Goal: Information Seeking & Learning: Learn about a topic

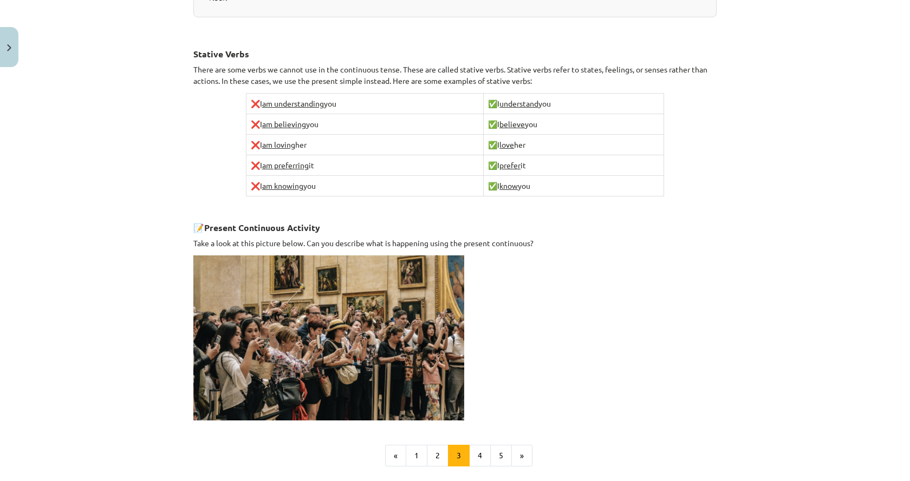
scroll to position [669, 0]
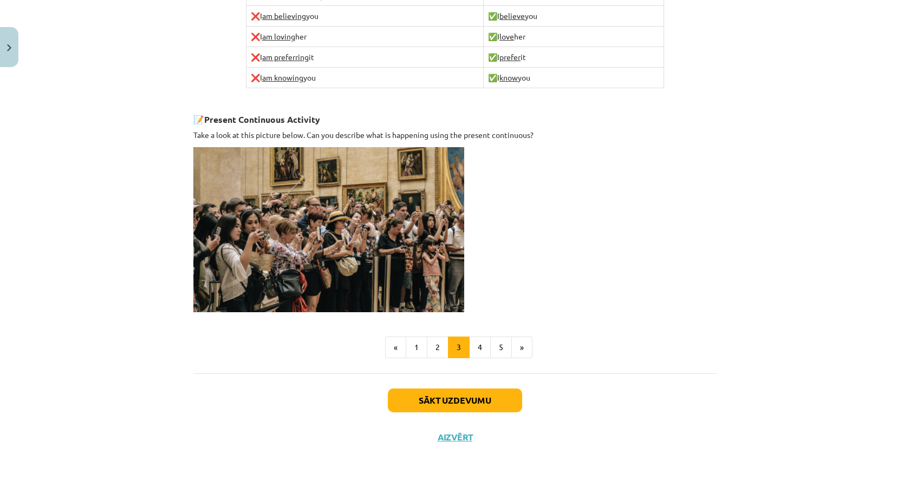
click at [528, 347] on ul "« 1 2 3 4 5 »" at bounding box center [454, 348] width 523 height 22
click at [524, 348] on button "»" at bounding box center [521, 348] width 21 height 22
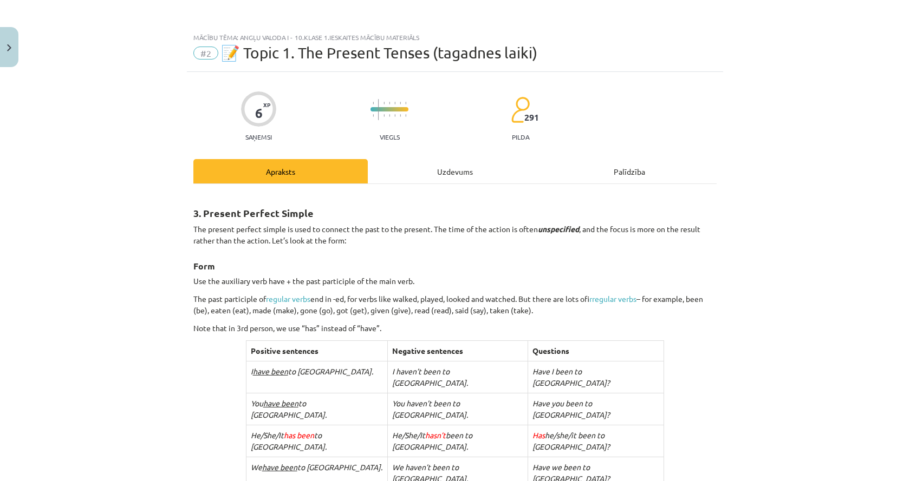
scroll to position [108, 0]
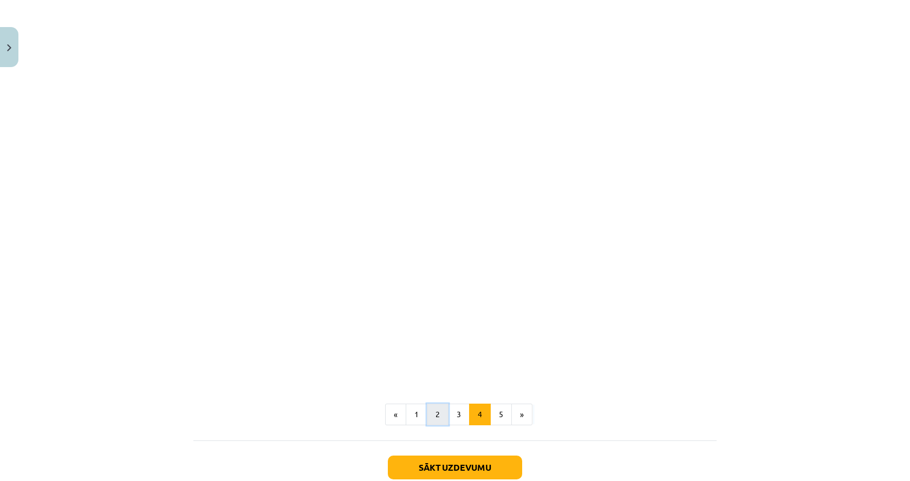
click at [435, 404] on button "2" at bounding box center [438, 415] width 22 height 22
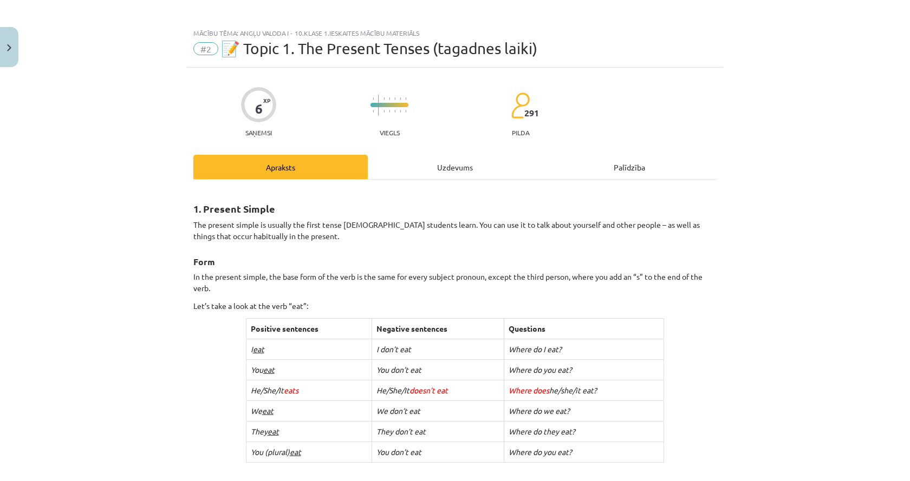
scroll to position [0, 0]
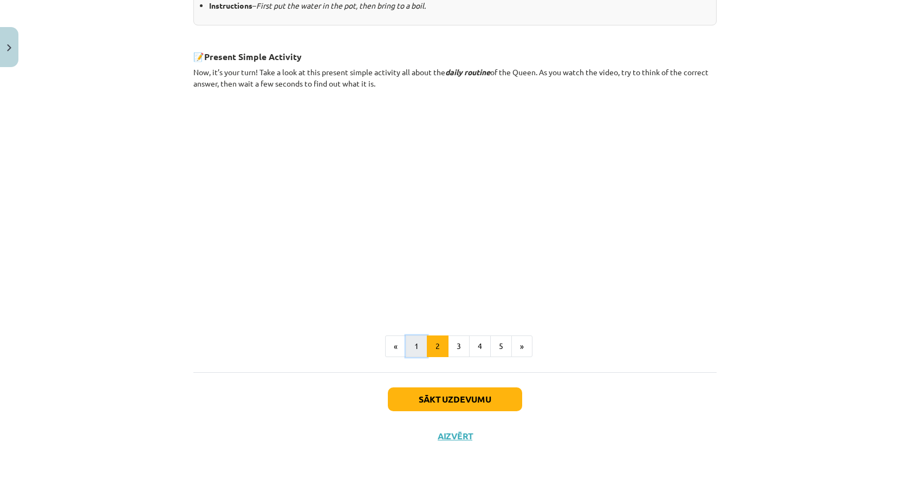
click at [417, 351] on button "1" at bounding box center [417, 347] width 22 height 22
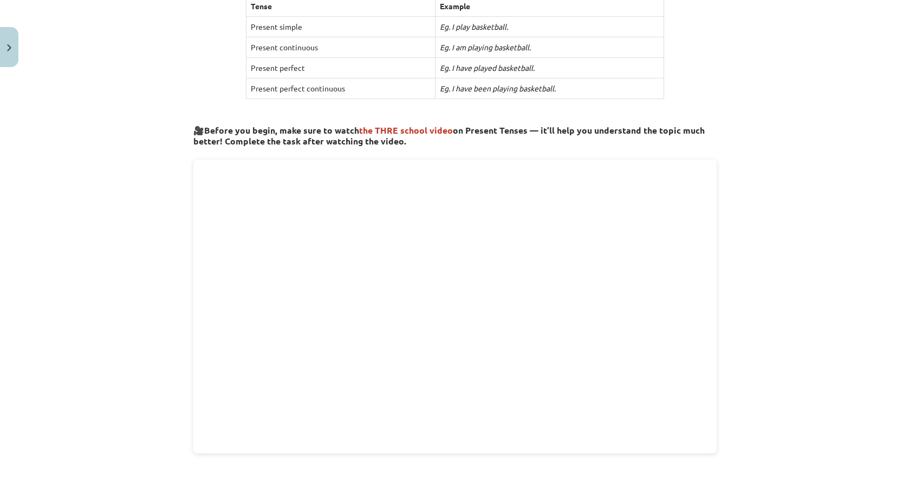
scroll to position [194, 0]
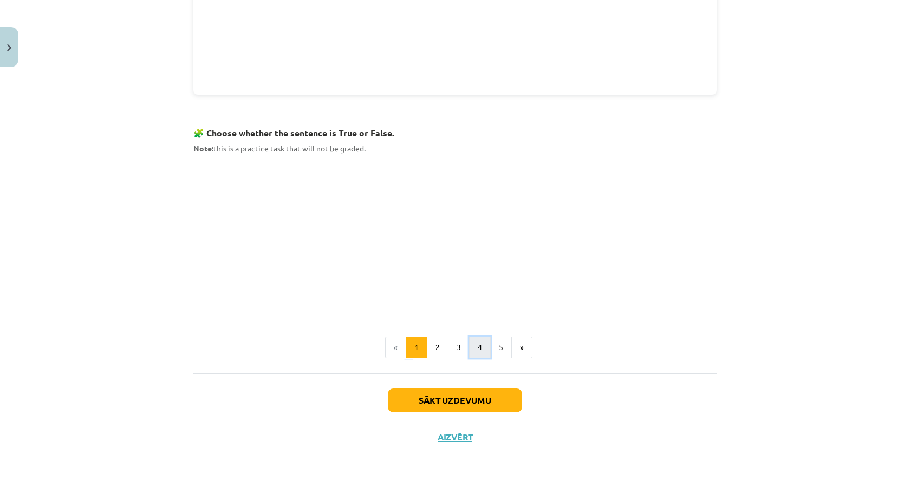
click at [475, 345] on button "4" at bounding box center [480, 348] width 22 height 22
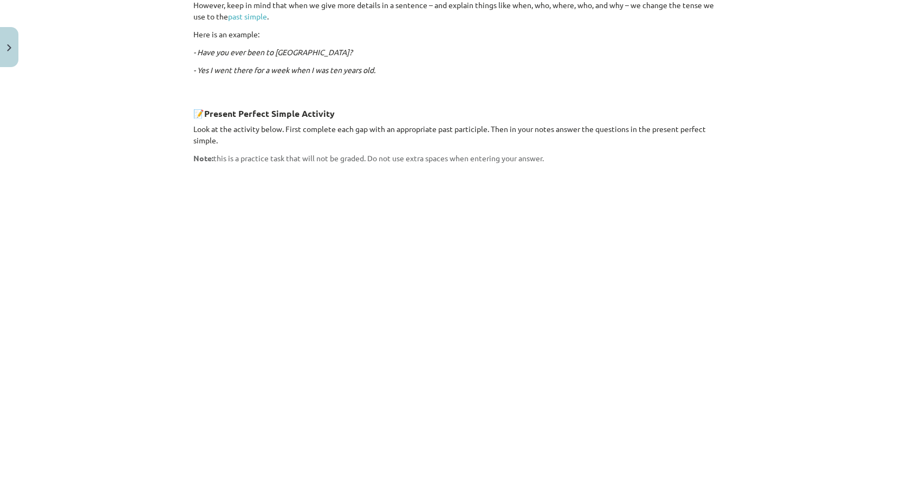
scroll to position [758, 0]
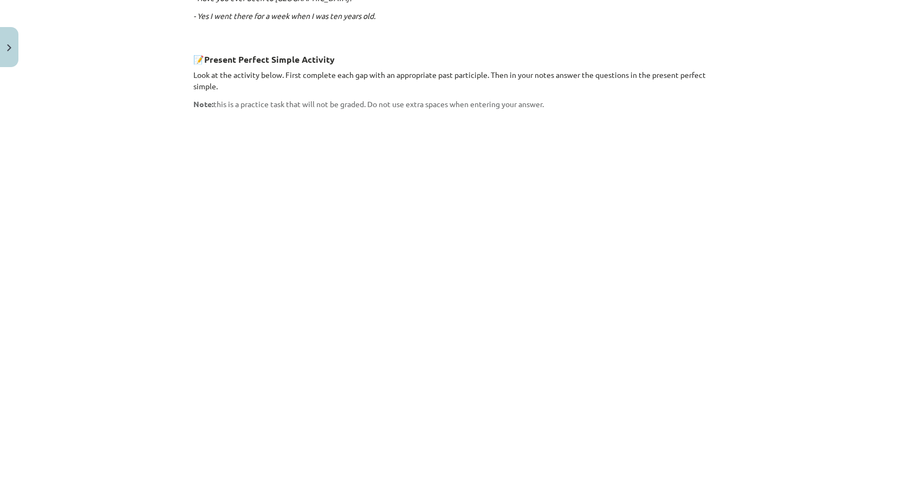
click at [60, 266] on div "Mācību tēma: Angļu valoda i - 10.klase 1.ieskaites mācību materiāls #2 📝 Topic …" at bounding box center [455, 240] width 910 height 481
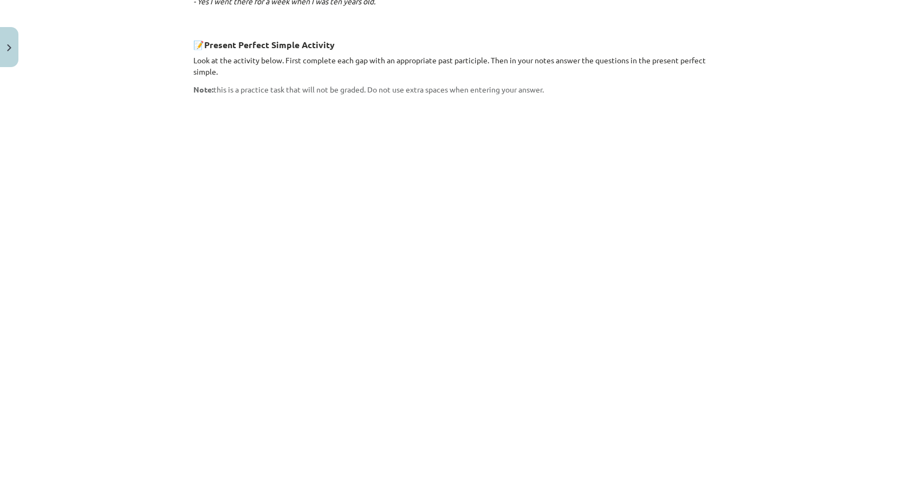
scroll to position [878, 0]
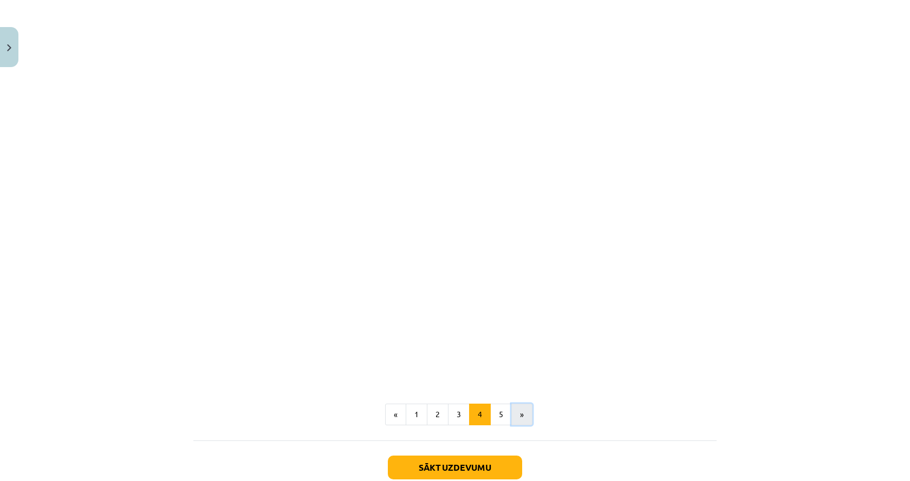
click at [521, 404] on button "»" at bounding box center [521, 415] width 21 height 22
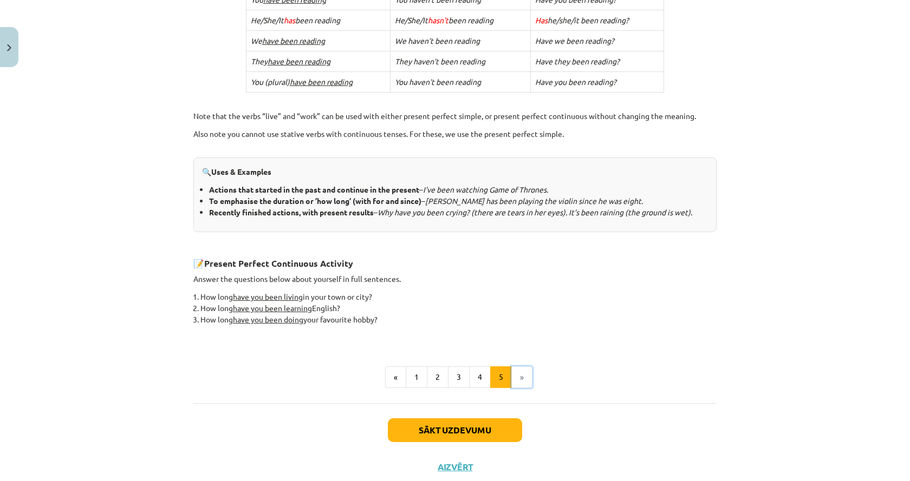
scroll to position [376, 0]
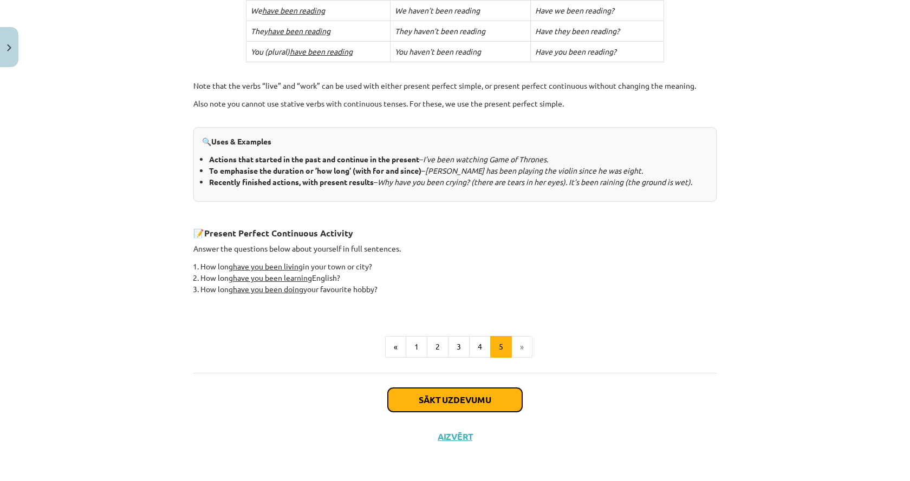
click at [490, 400] on button "Sākt uzdevumu" at bounding box center [455, 400] width 134 height 24
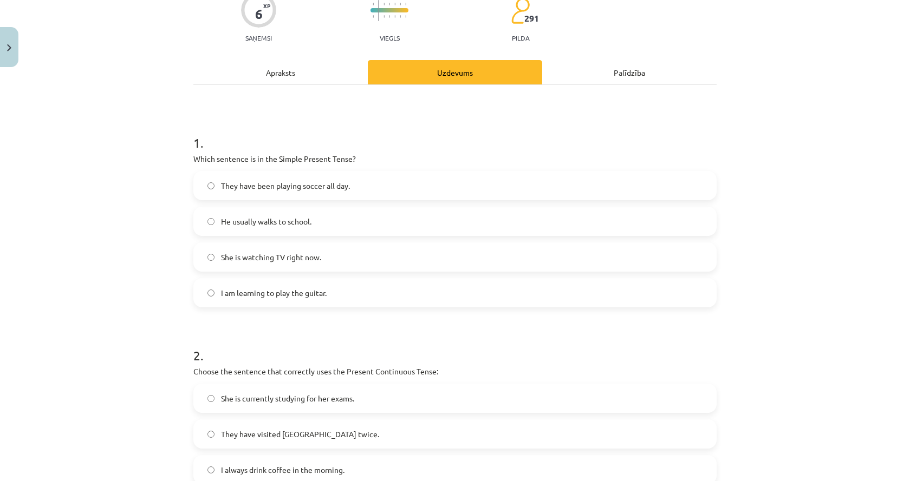
scroll to position [81, 0]
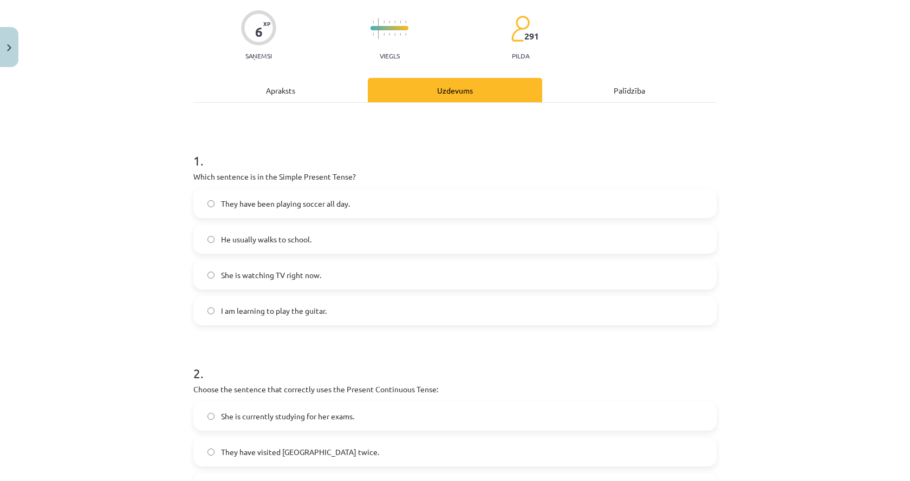
click at [211, 239] on label "He usually walks to school." at bounding box center [454, 239] width 521 height 27
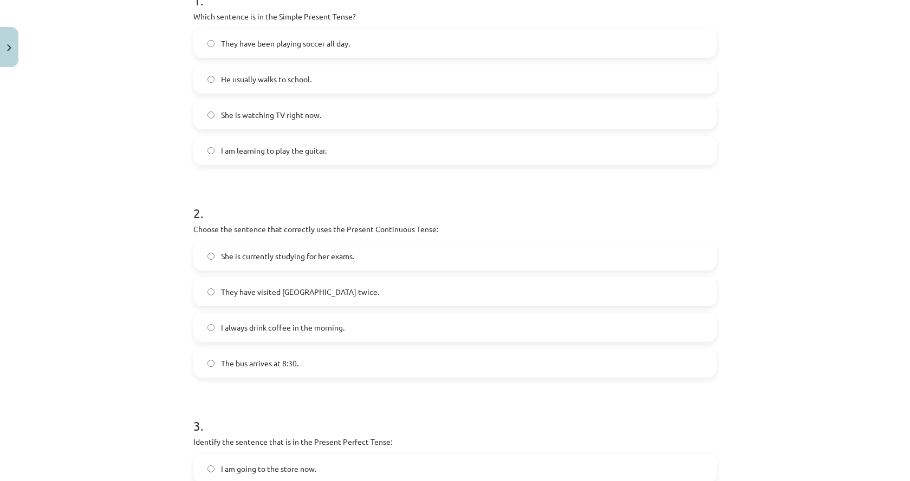
scroll to position [260, 0]
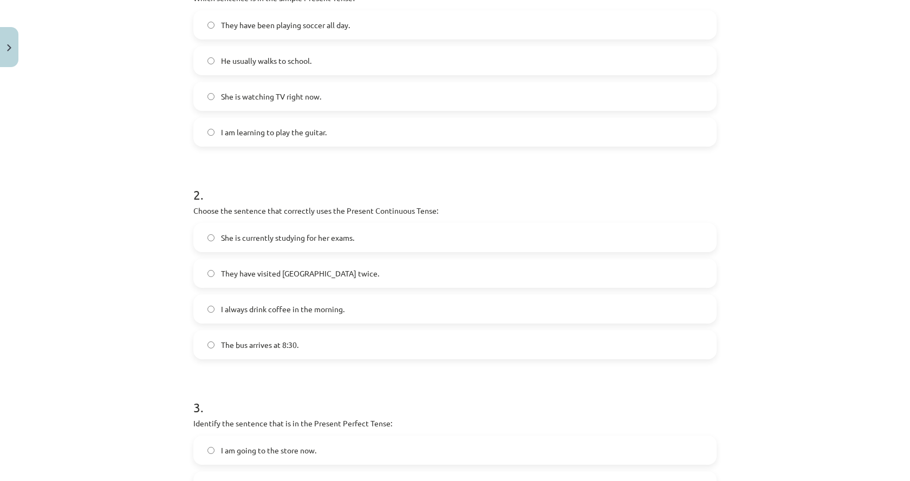
click at [209, 243] on label "She is currently studying for her exams." at bounding box center [454, 237] width 521 height 27
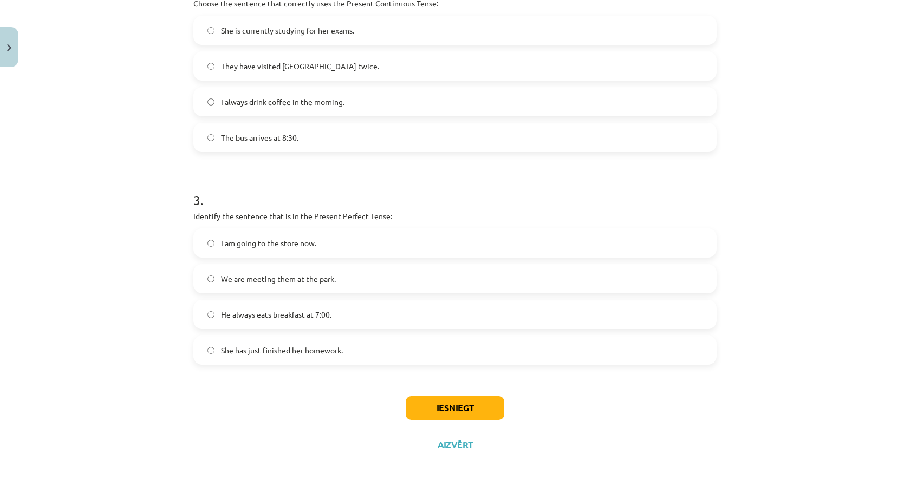
scroll to position [476, 0]
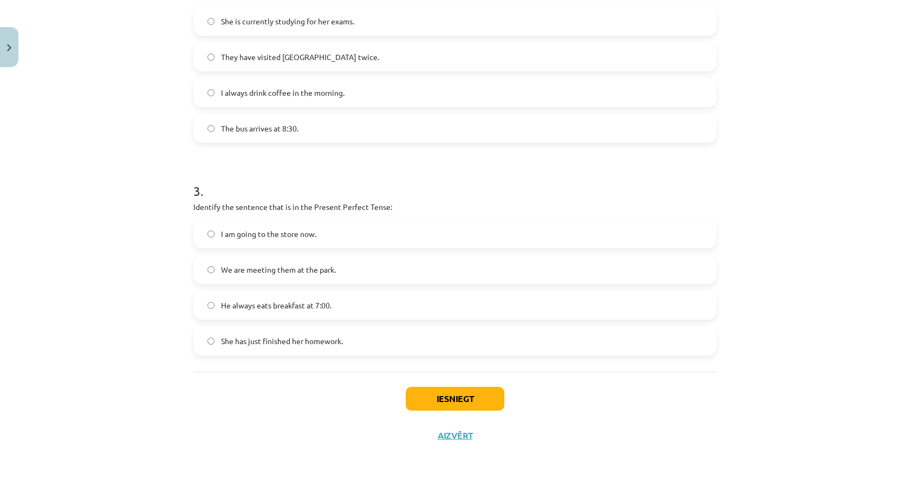
click at [228, 346] on span "She has just finished her homework." at bounding box center [282, 341] width 122 height 11
click at [432, 392] on button "Iesniegt" at bounding box center [455, 399] width 99 height 24
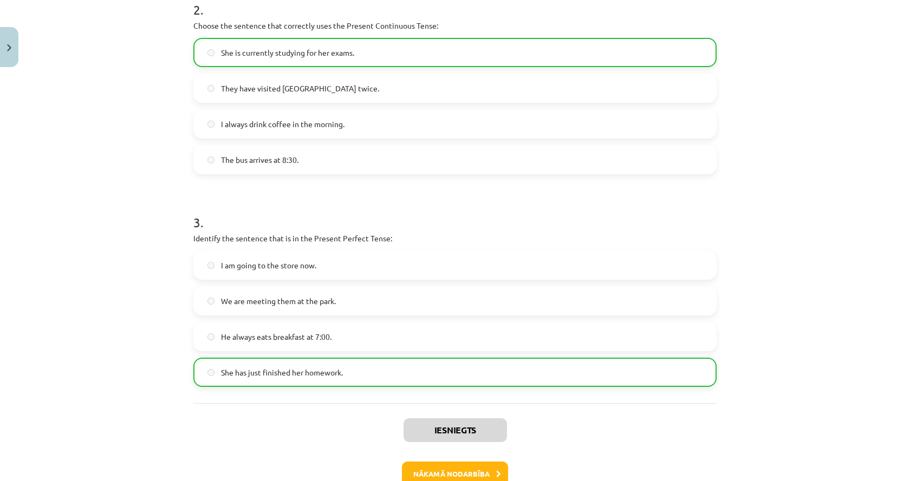
scroll to position [511, 0]
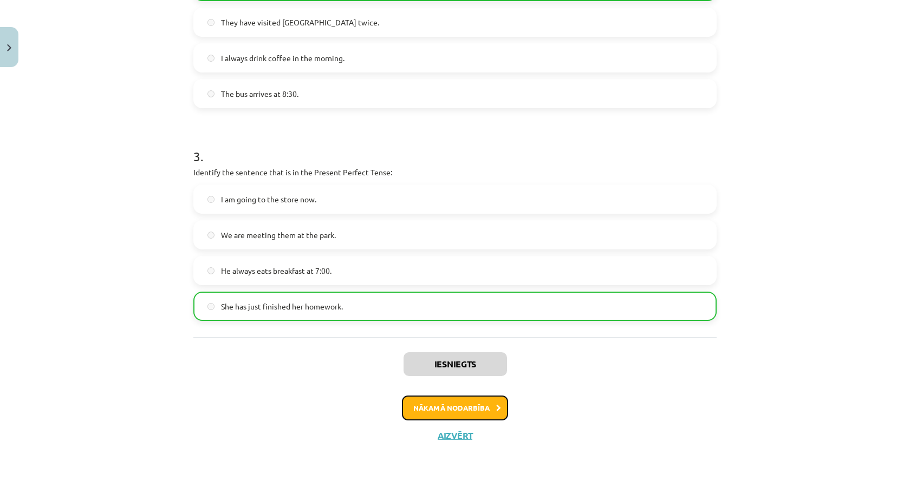
click at [475, 411] on button "Nākamā nodarbība" at bounding box center [455, 408] width 106 height 25
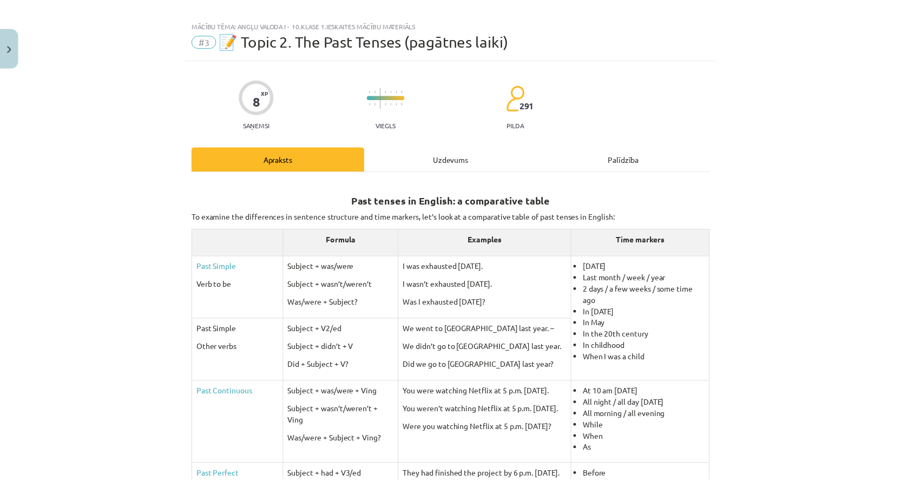
scroll to position [0, 0]
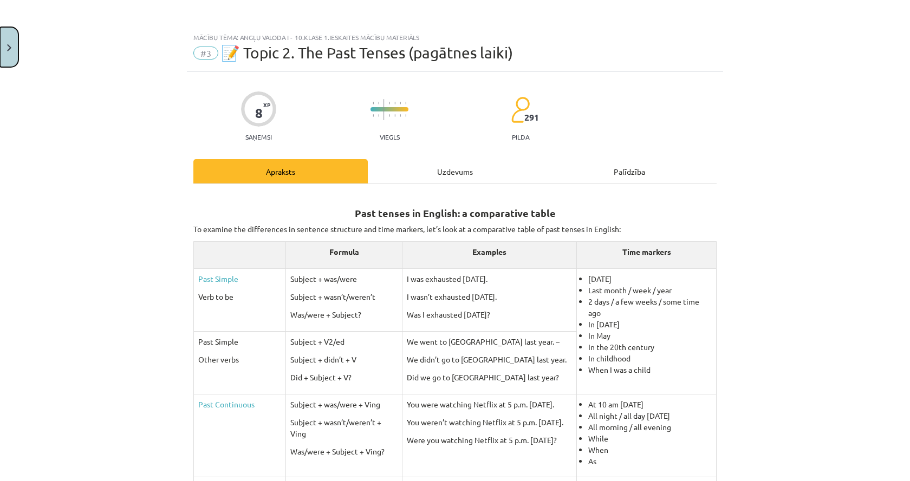
click at [15, 47] on button "Close" at bounding box center [9, 47] width 18 height 40
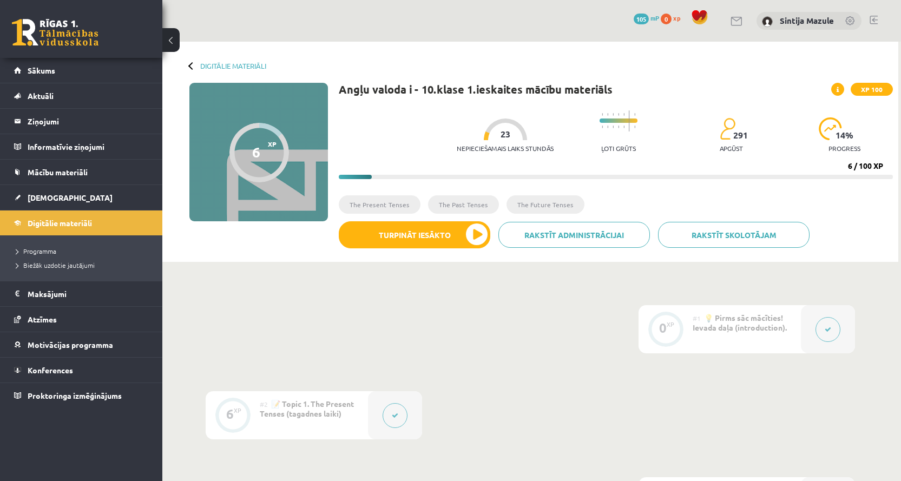
click at [167, 32] on button at bounding box center [170, 40] width 17 height 24
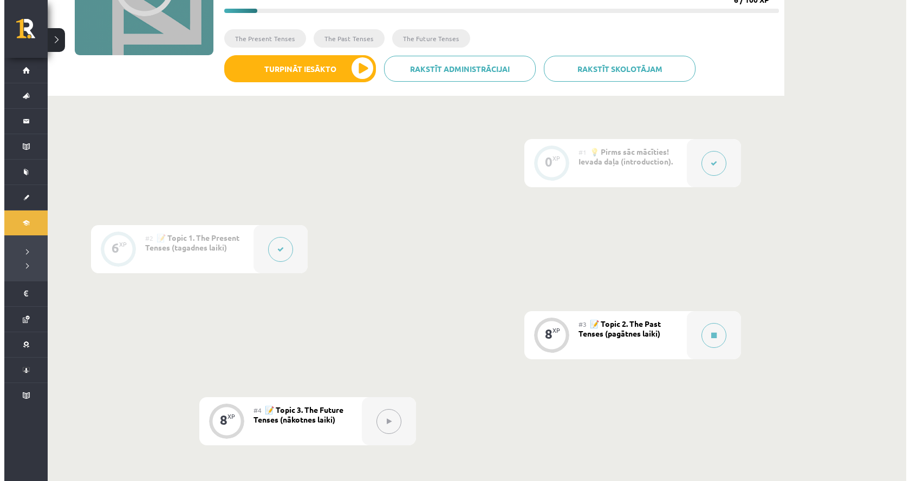
scroll to position [152, 0]
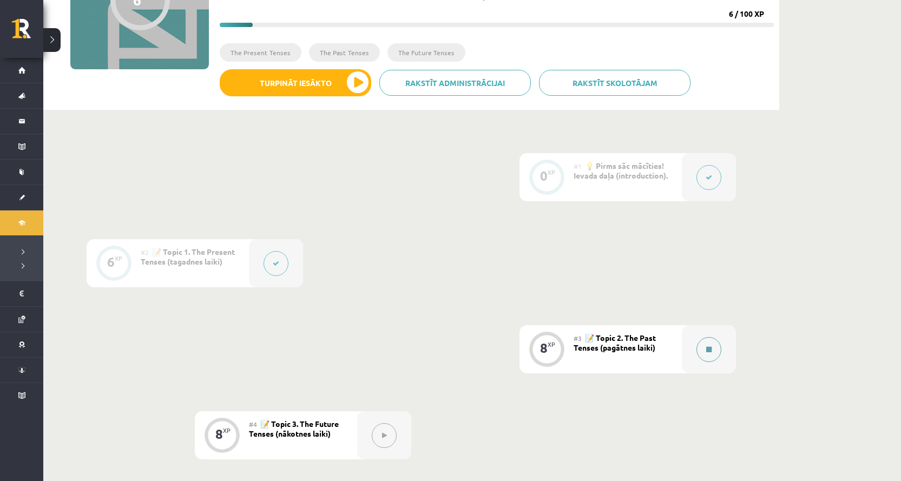
click at [694, 355] on div at bounding box center [709, 349] width 54 height 48
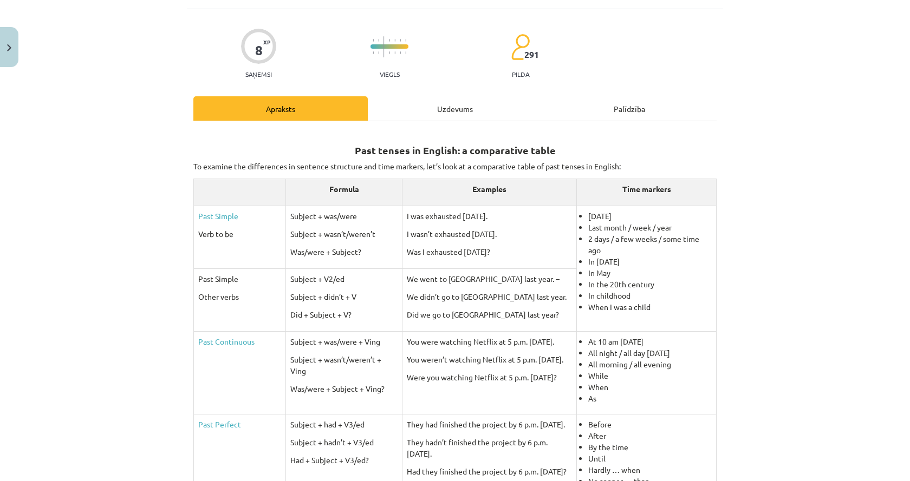
scroll to position [3, 0]
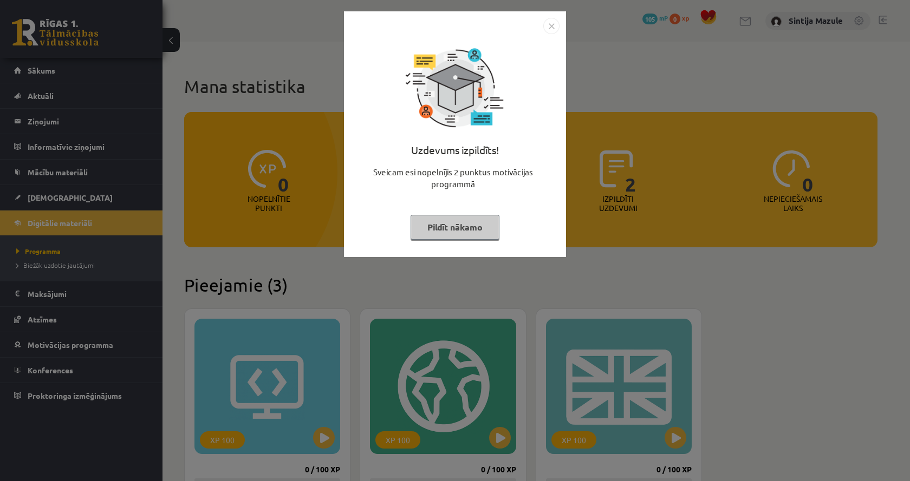
click at [725, 299] on div "Uzdevums izpildīts! Sveicam esi nopelnījis 2 punktus motivācijas programmā Pild…" at bounding box center [455, 240] width 910 height 481
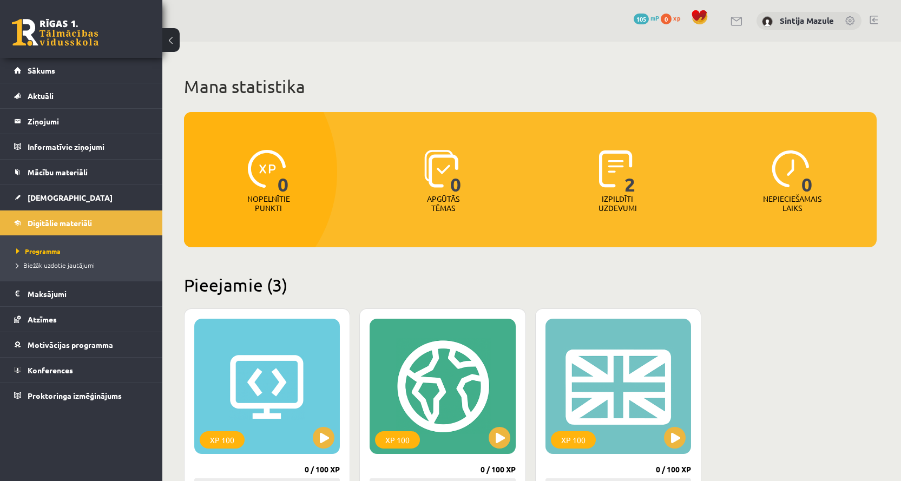
click at [620, 194] on div "2" at bounding box center [617, 170] width 37 height 50
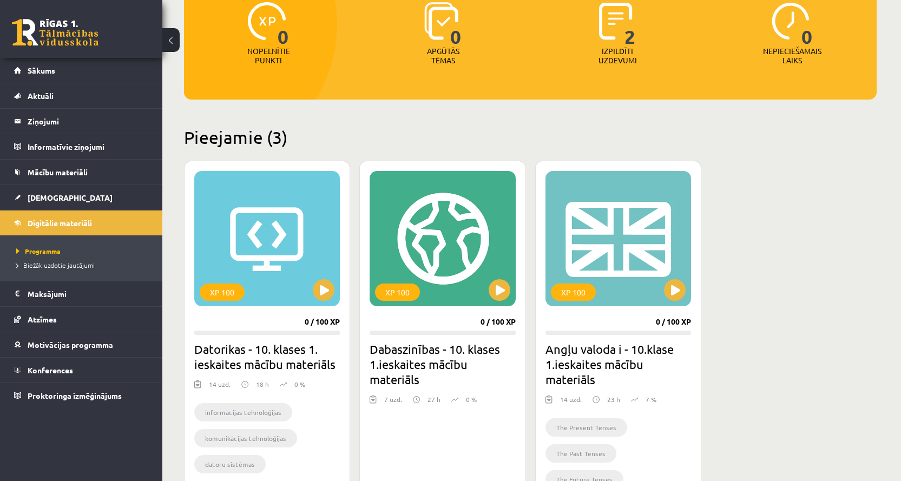
scroll to position [217, 0]
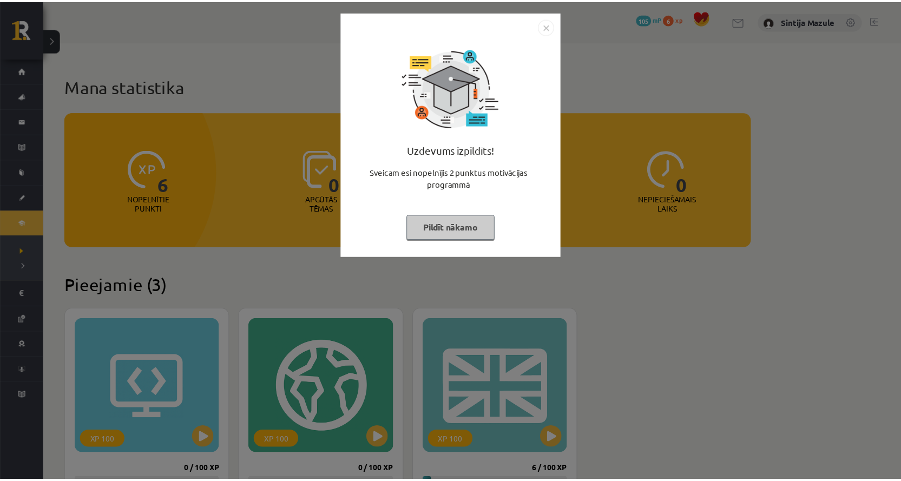
scroll to position [217, 0]
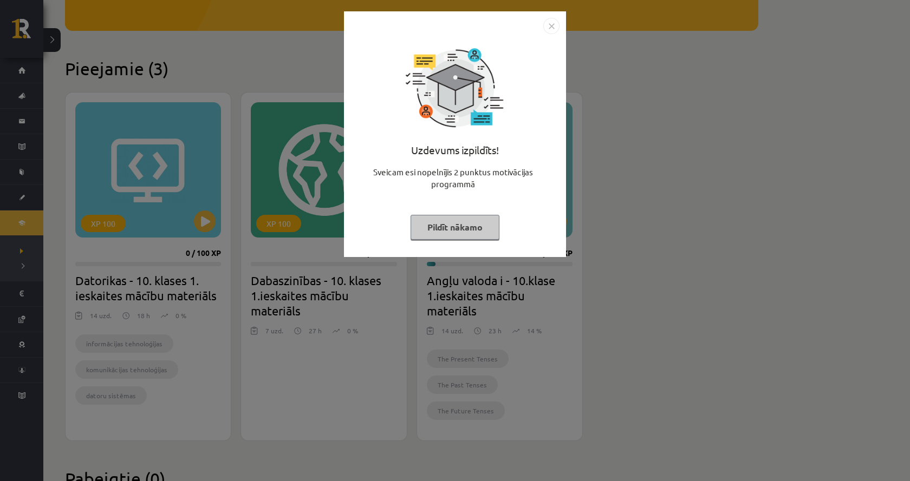
click at [618, 199] on div "Uzdevums izpildīts! Sveicam esi nopelnījis 2 punktus motivācijas programmā Pild…" at bounding box center [455, 240] width 910 height 481
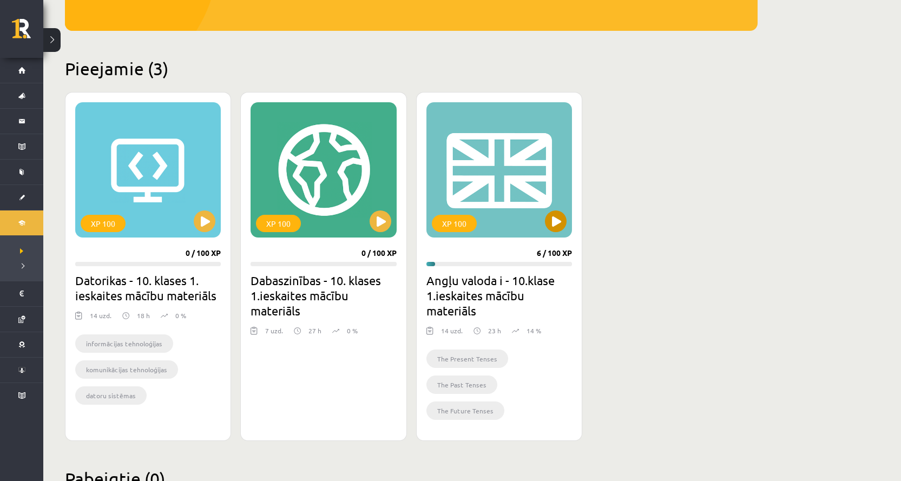
click at [549, 165] on div "XP 100" at bounding box center [500, 169] width 146 height 135
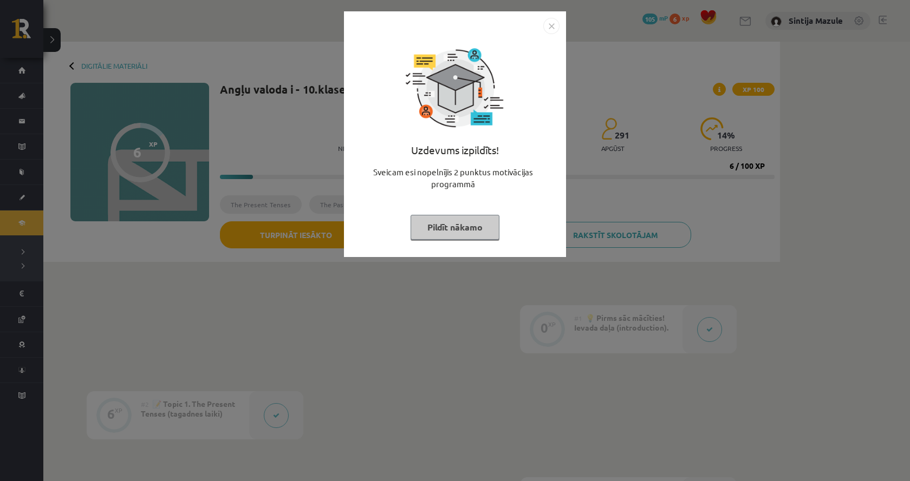
click at [391, 383] on div "Uzdevums izpildīts! Sveicam esi nopelnījis 2 punktus motivācijas programmā Pild…" at bounding box center [455, 240] width 910 height 481
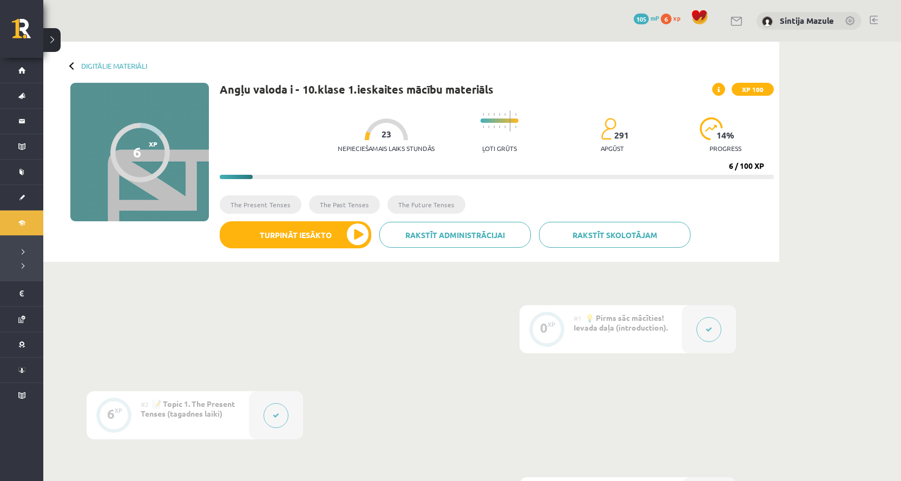
click at [510, 117] on img at bounding box center [510, 120] width 1 height 21
click at [492, 120] on progress at bounding box center [500, 121] width 38 height 4
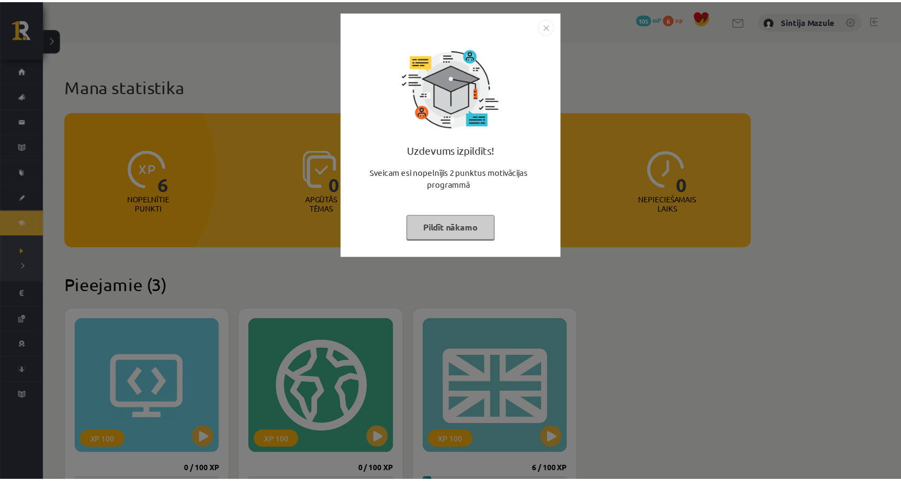
scroll to position [217, 0]
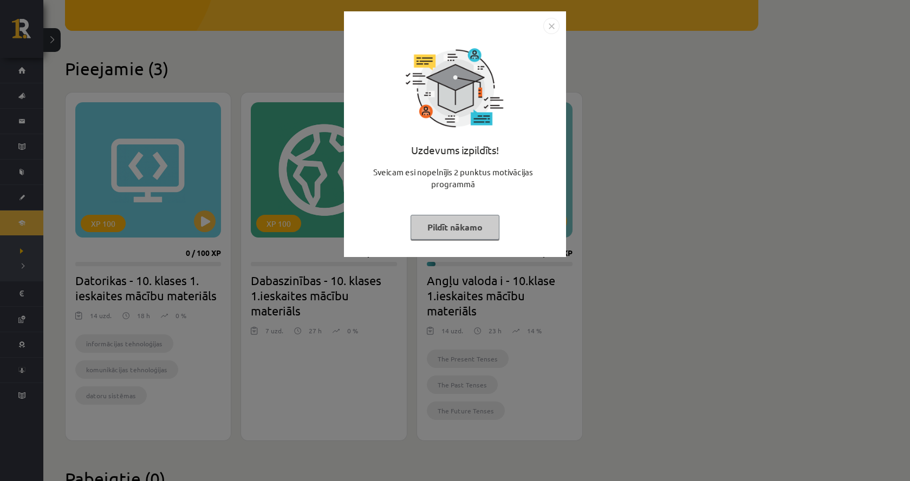
click at [272, 61] on div "Uzdevums izpildīts! Sveicam esi nopelnījis 2 punktus motivācijas programmā Pild…" at bounding box center [455, 240] width 910 height 481
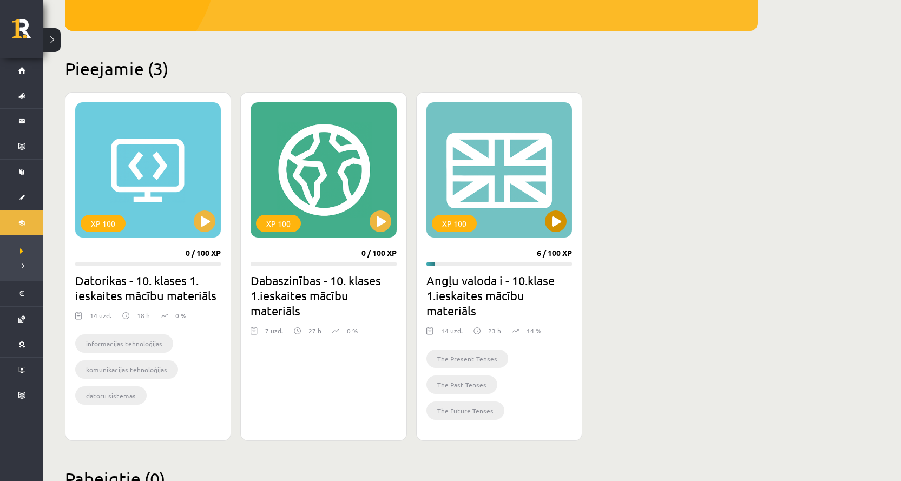
click at [555, 159] on div "XP 100" at bounding box center [500, 169] width 146 height 135
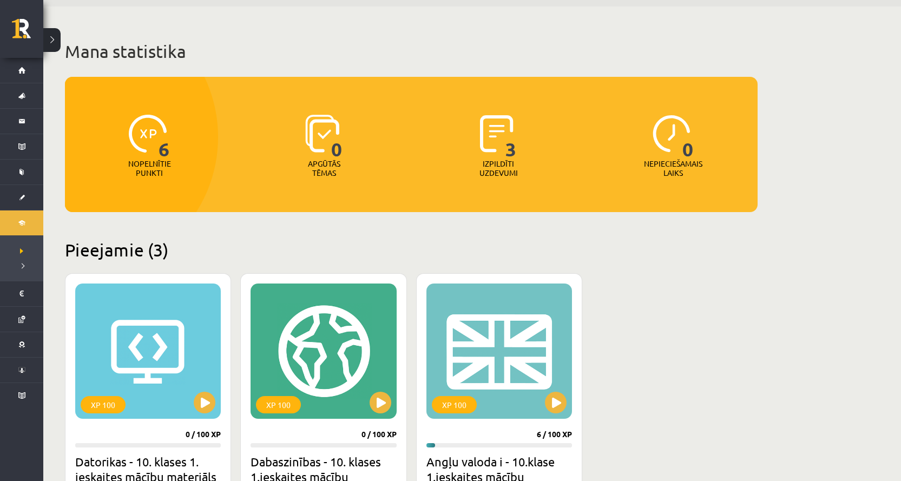
scroll to position [0, 0]
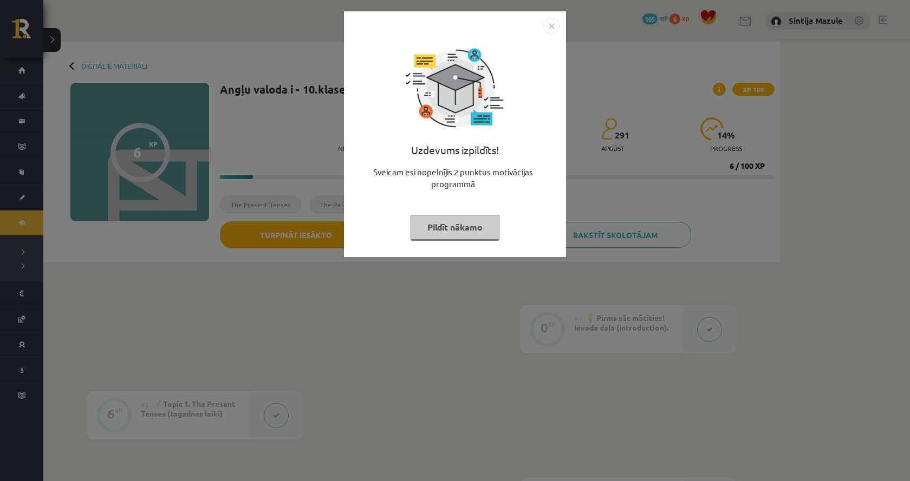
click at [627, 128] on div "Uzdevums izpildīts! Sveicam esi nopelnījis 2 punktus motivācijas programmā Pild…" at bounding box center [455, 240] width 910 height 481
